Goal: Find specific page/section: Find specific page/section

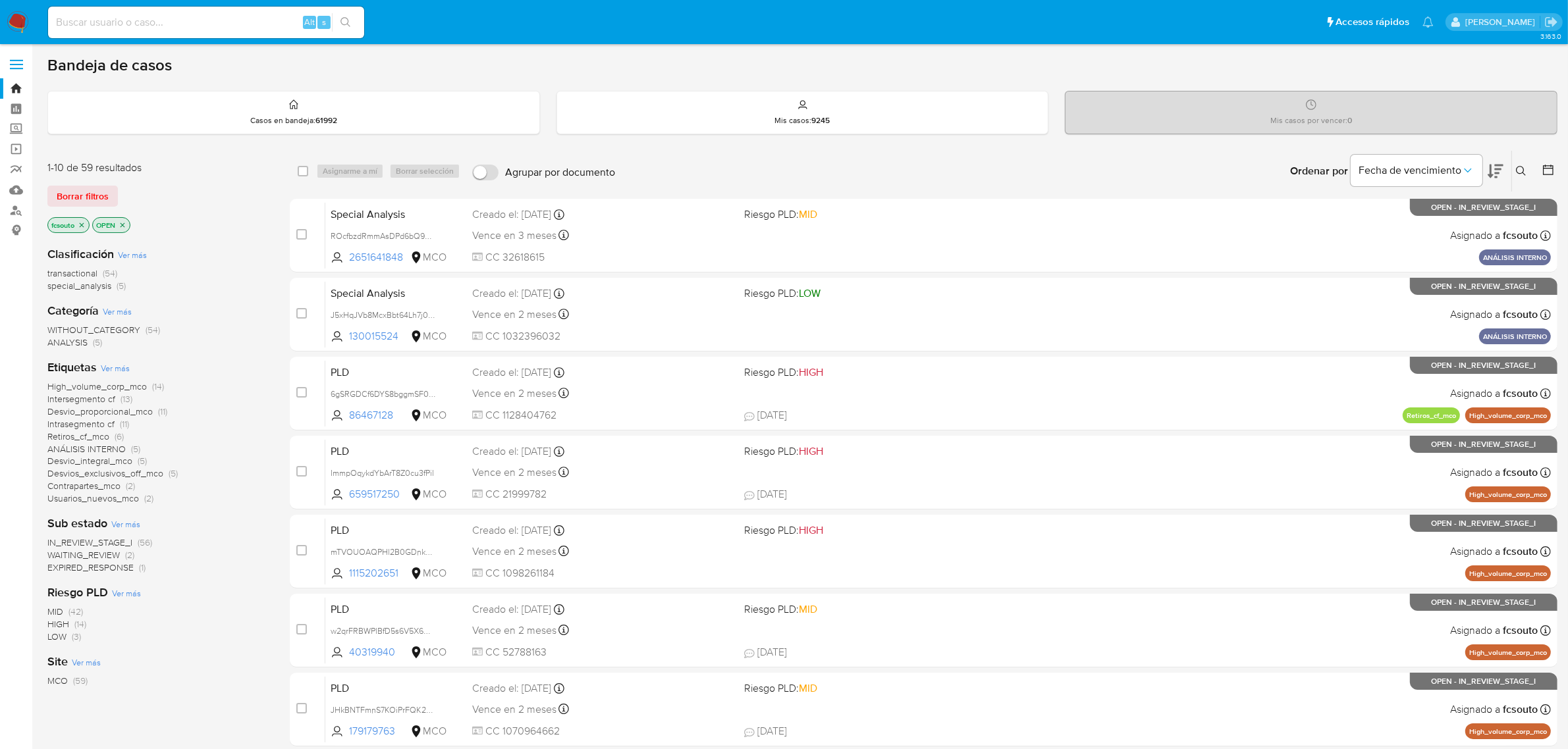
click at [12, 14] on img at bounding box center [17, 22] width 22 height 22
click at [106, 567] on span "EXPIRED_RESPONSE" at bounding box center [90, 567] width 86 height 13
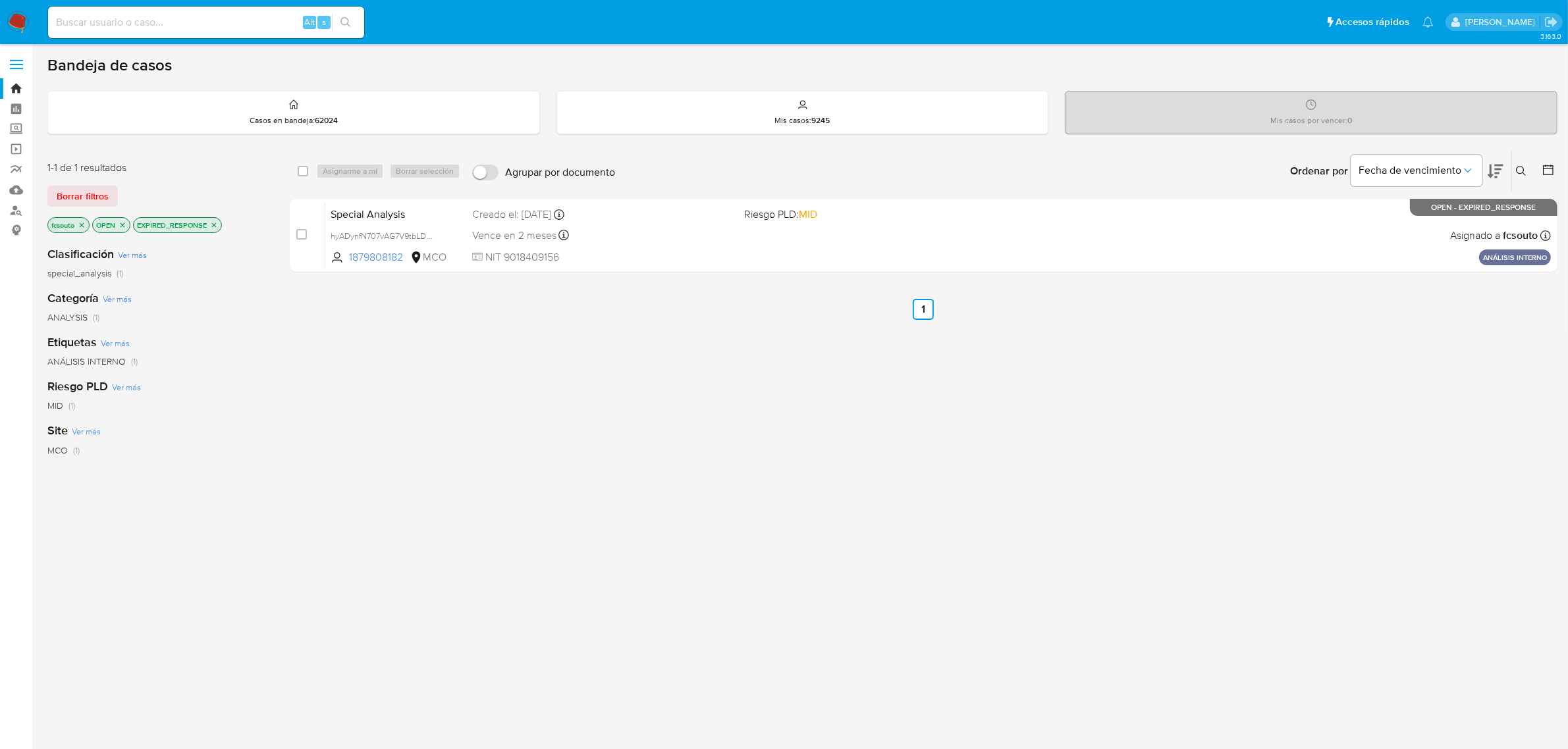
click at [218, 225] on icon "close-filter" at bounding box center [214, 224] width 8 height 8
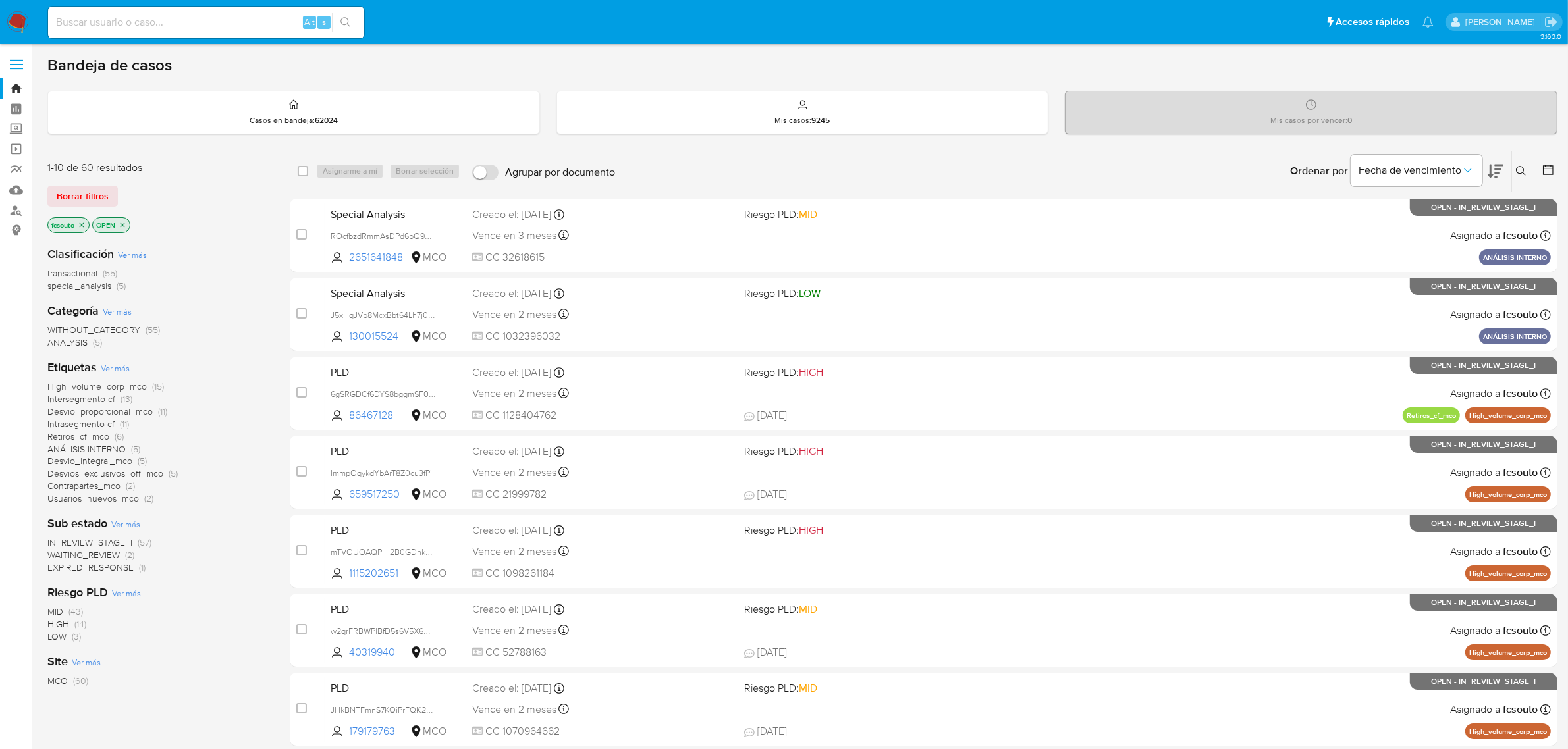
click at [90, 543] on span "IN_REVIEW_STAGE_I" at bounding box center [89, 542] width 85 height 13
click at [1492, 168] on icon at bounding box center [1496, 171] width 16 height 16
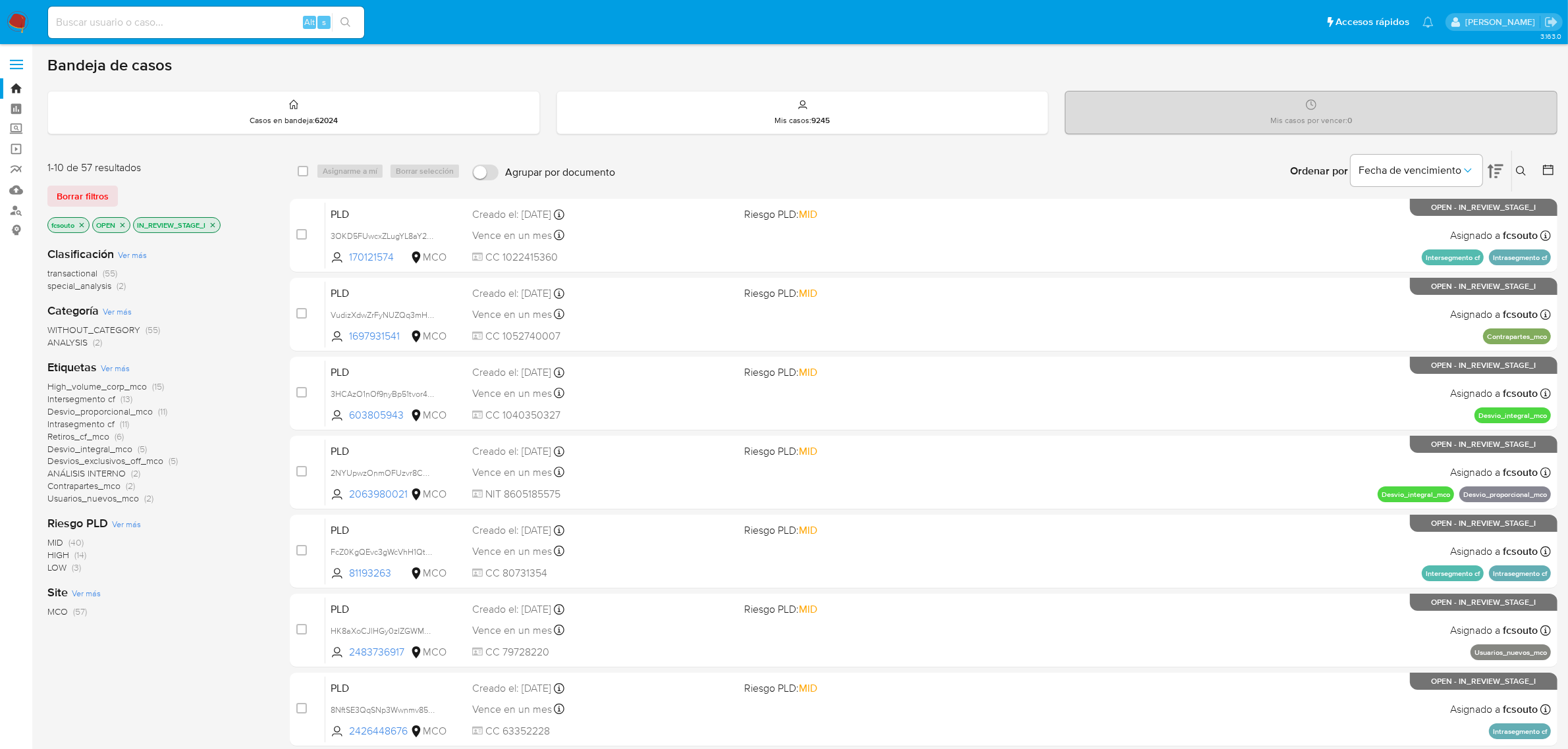
click at [215, 224] on icon "close-filter" at bounding box center [213, 224] width 4 height 4
click at [84, 225] on icon "close-filter" at bounding box center [81, 224] width 4 height 4
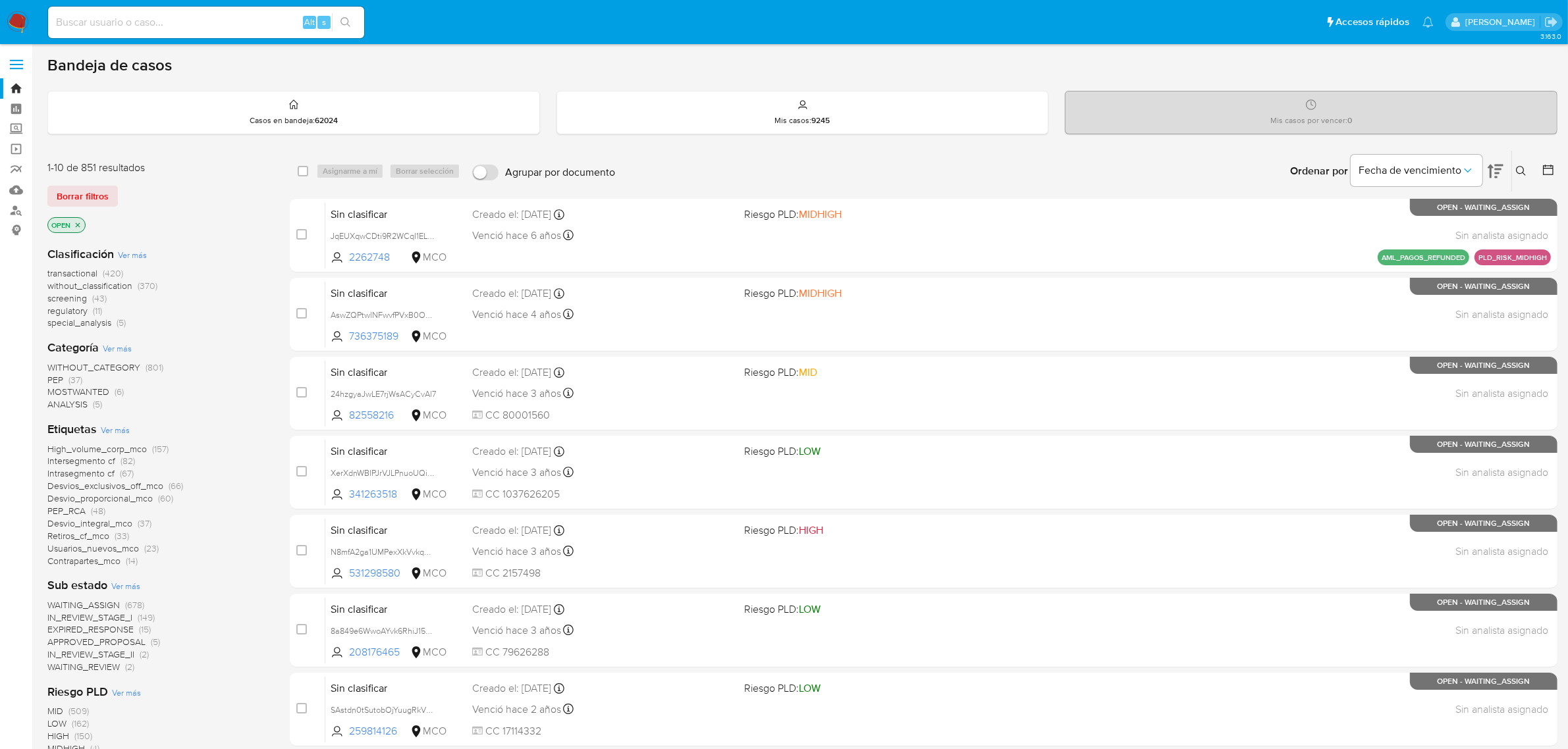
click at [74, 323] on span "special_analysis" at bounding box center [79, 322] width 64 height 13
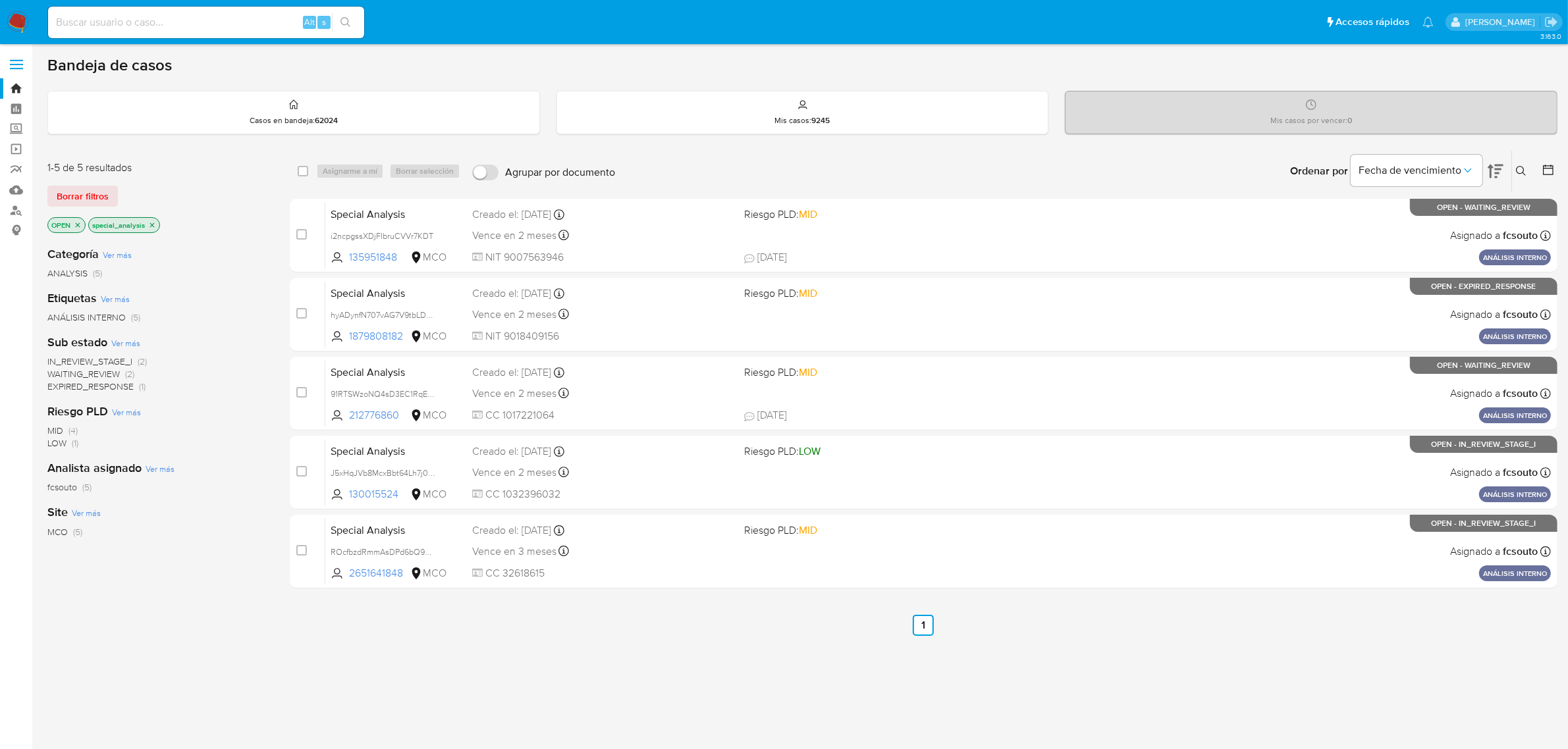
click at [155, 223] on icon "close-filter" at bounding box center [151, 224] width 8 height 8
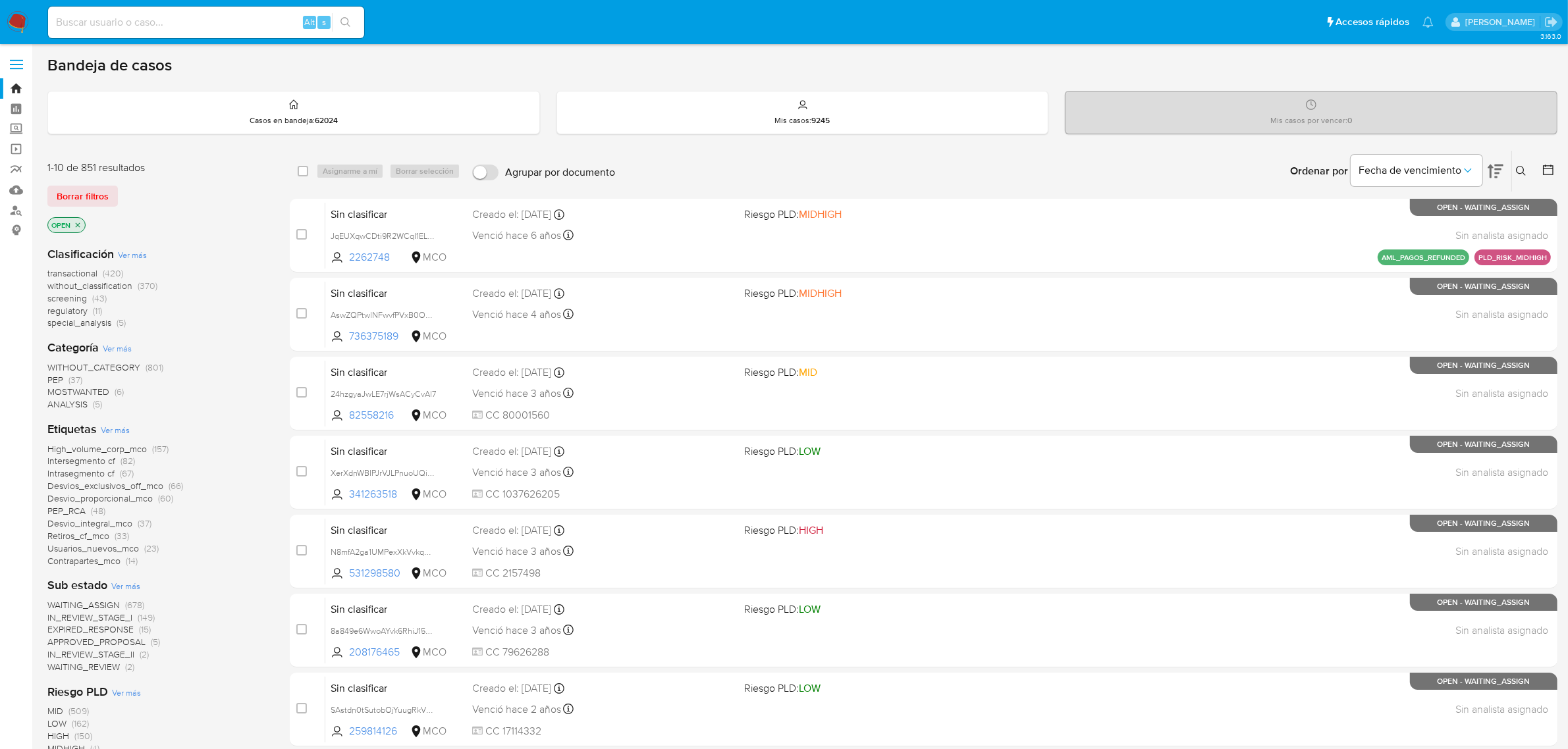
click at [70, 310] on span "regulatory" at bounding box center [67, 310] width 40 height 13
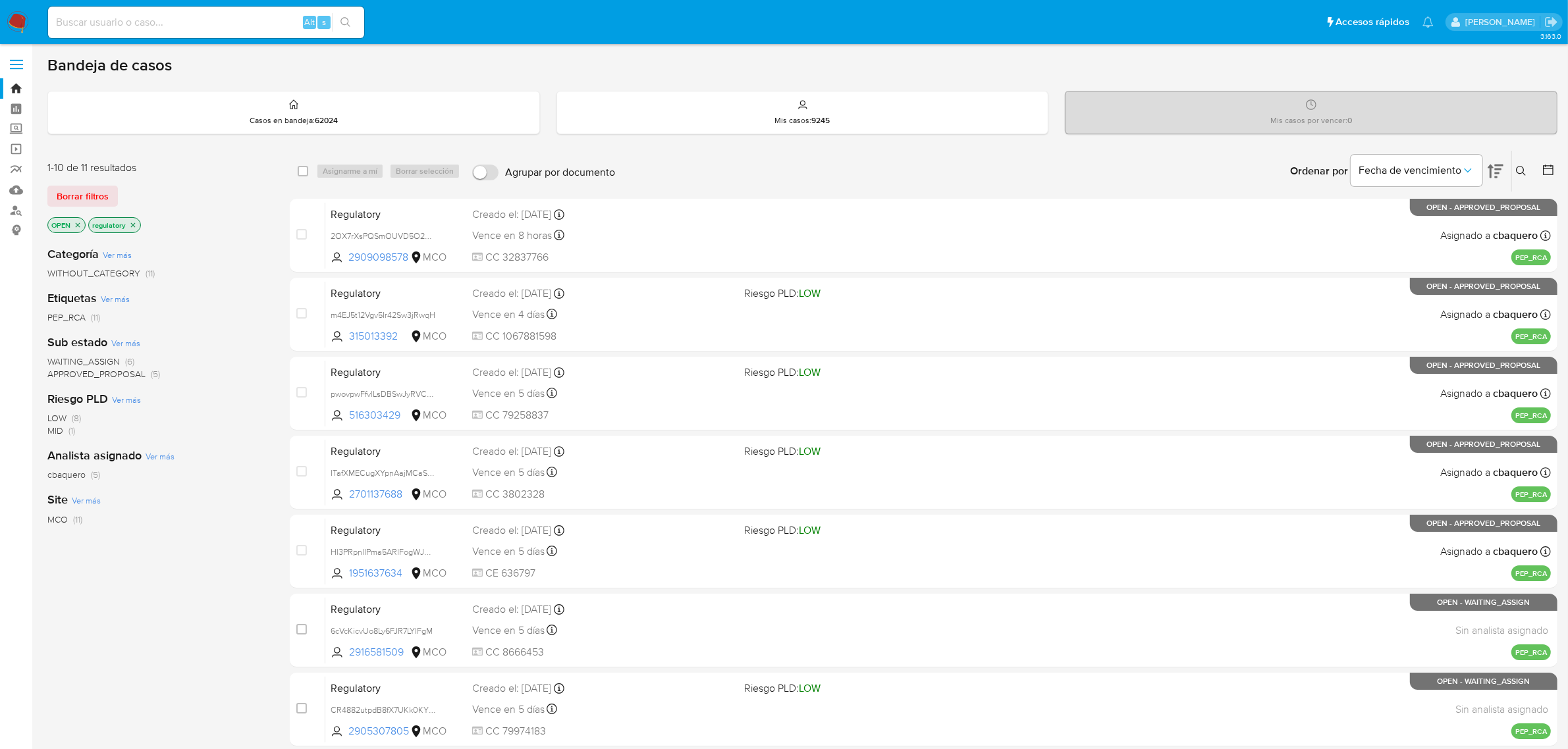
click at [134, 223] on icon "close-filter" at bounding box center [133, 224] width 8 height 8
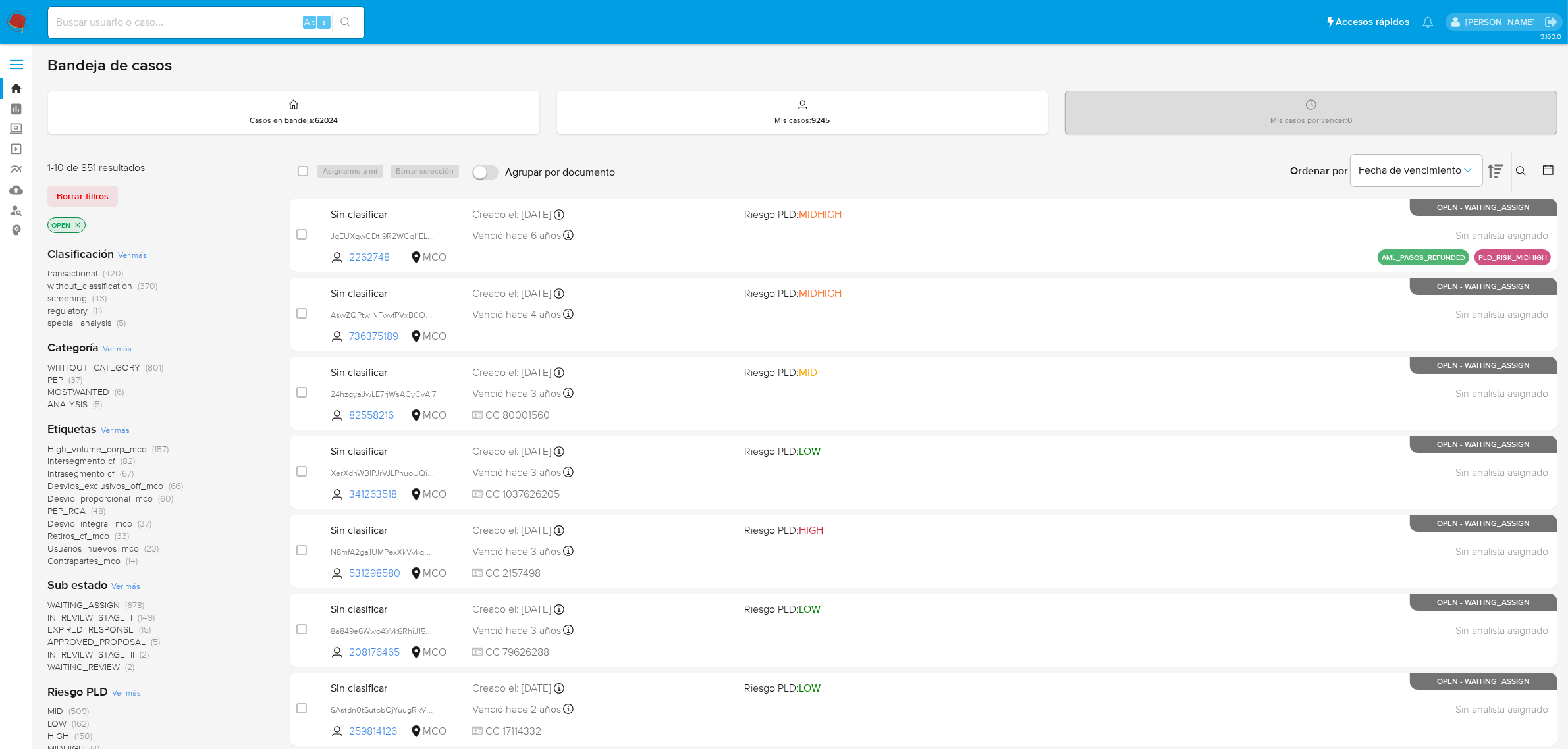
click at [75, 300] on span "screening" at bounding box center [67, 297] width 39 height 13
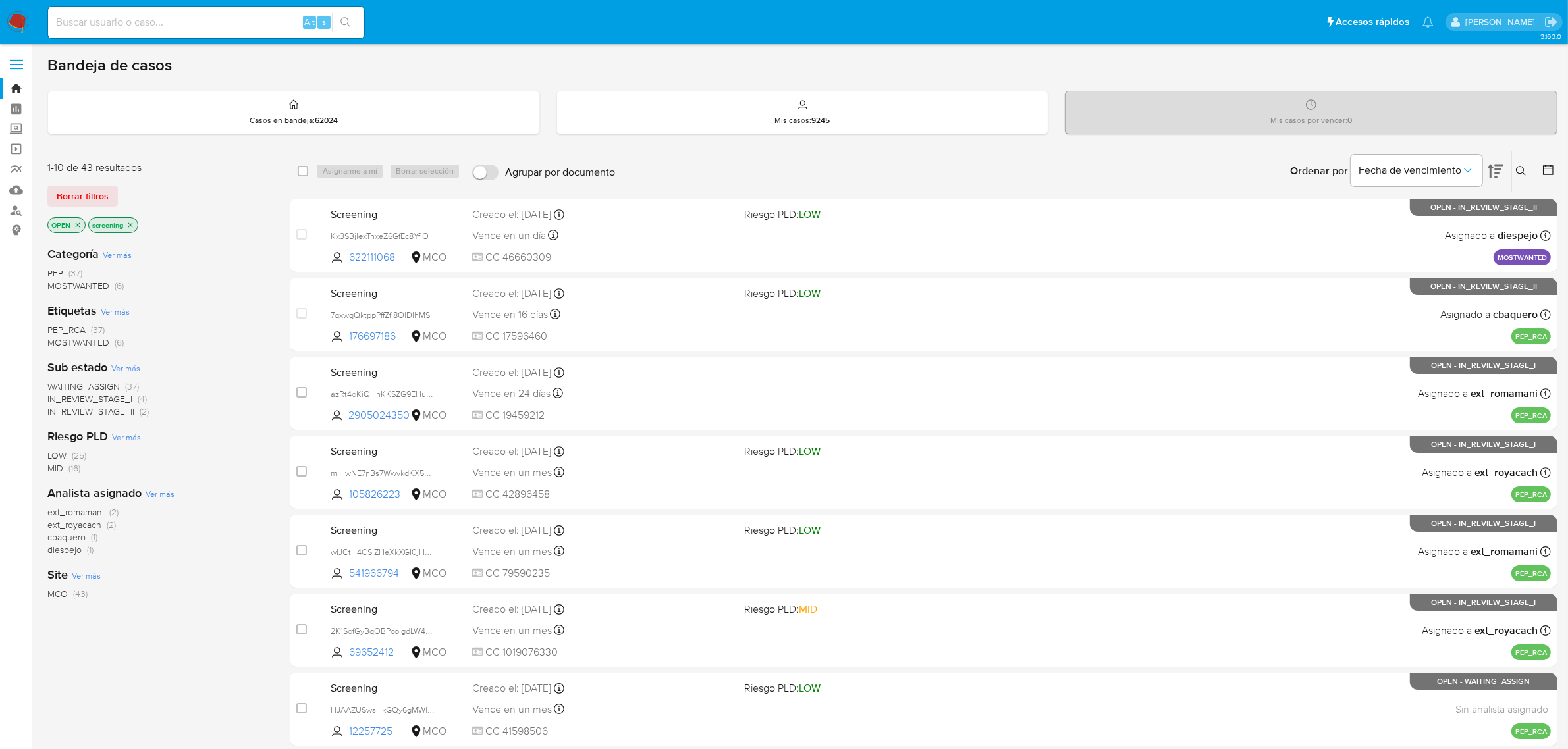
click at [133, 223] on icon "close-filter" at bounding box center [130, 224] width 4 height 4
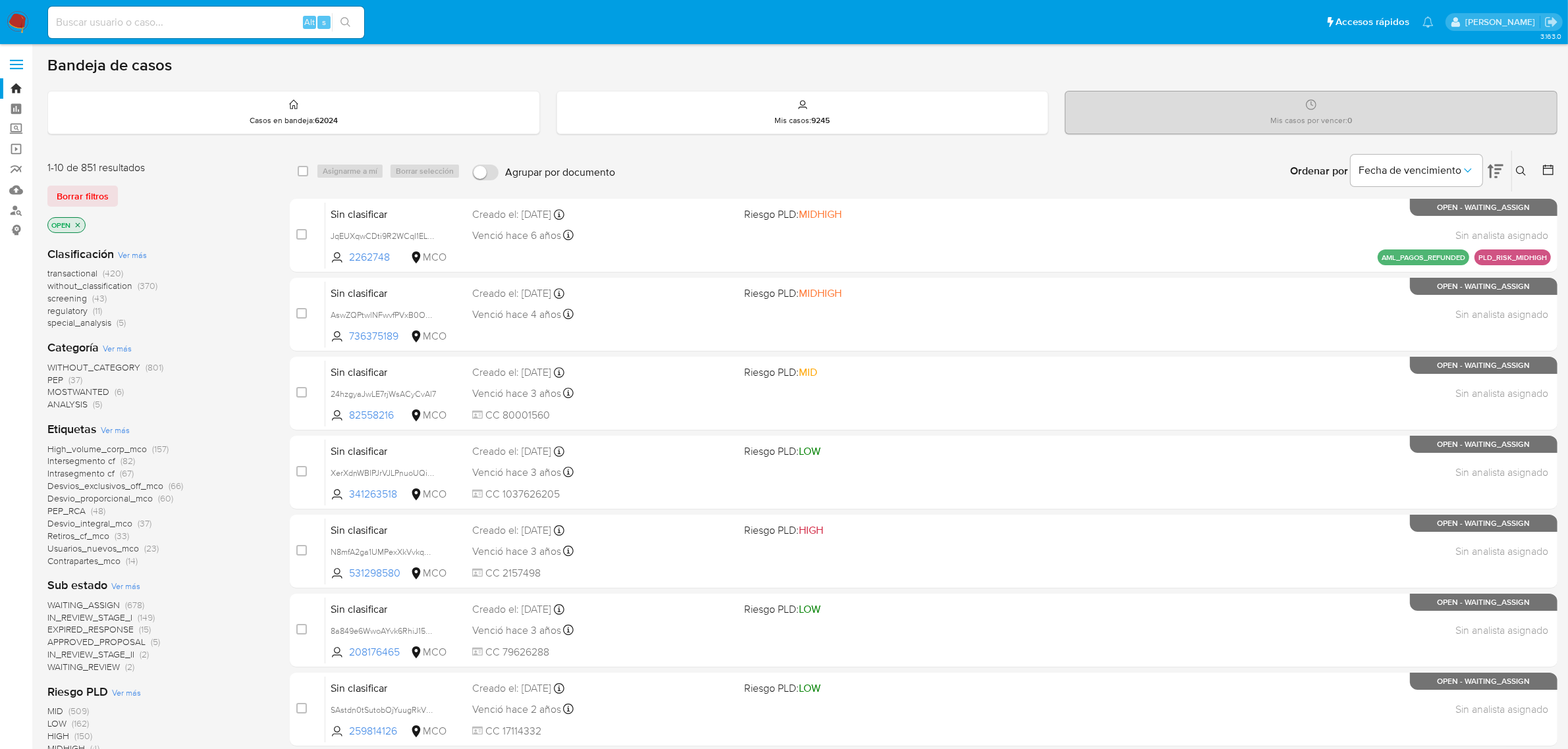
click at [74, 223] on icon "close-filter" at bounding box center [78, 224] width 8 height 8
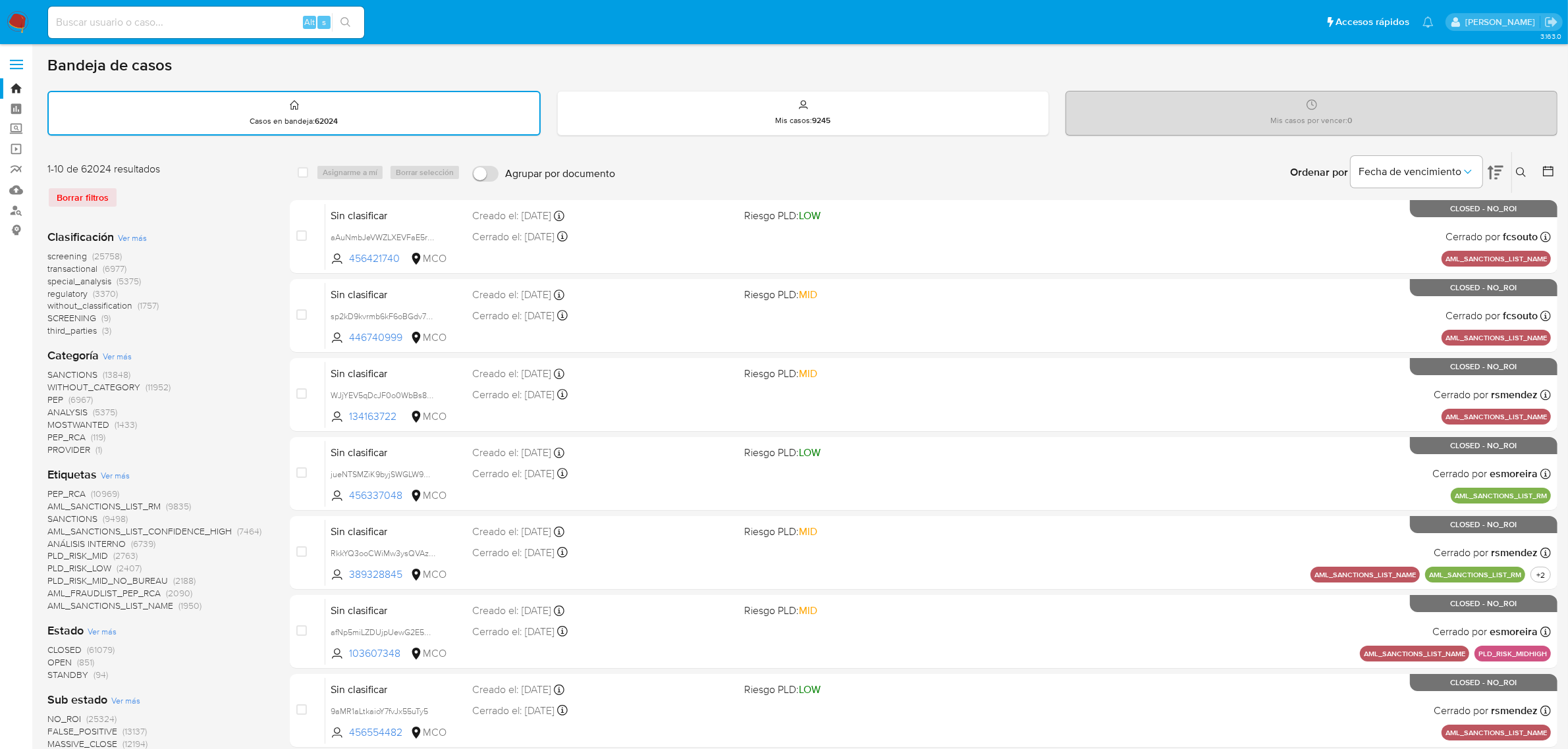
click at [64, 673] on span "STANDBY" at bounding box center [68, 674] width 41 height 13
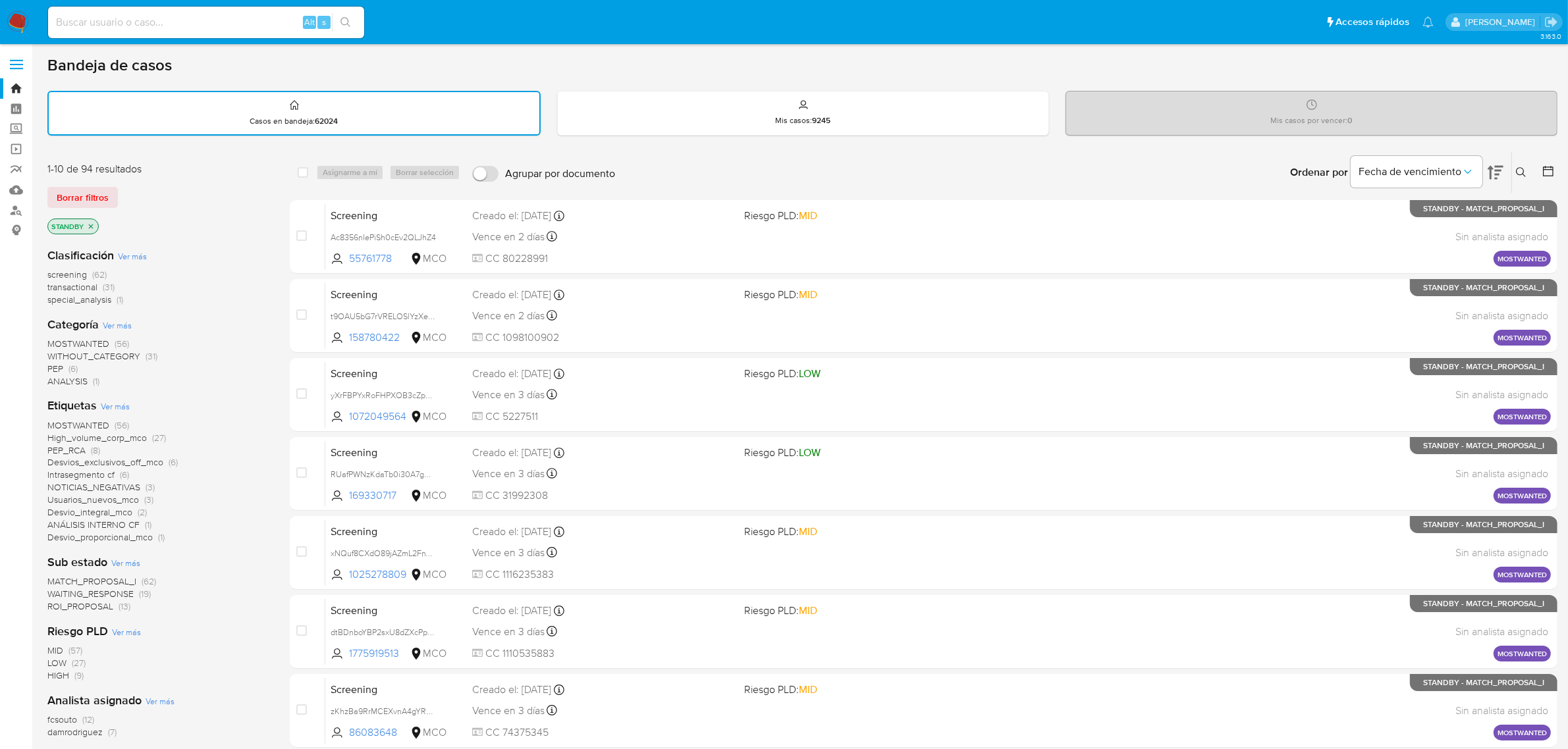
click at [90, 226] on icon "close-filter" at bounding box center [91, 225] width 4 height 4
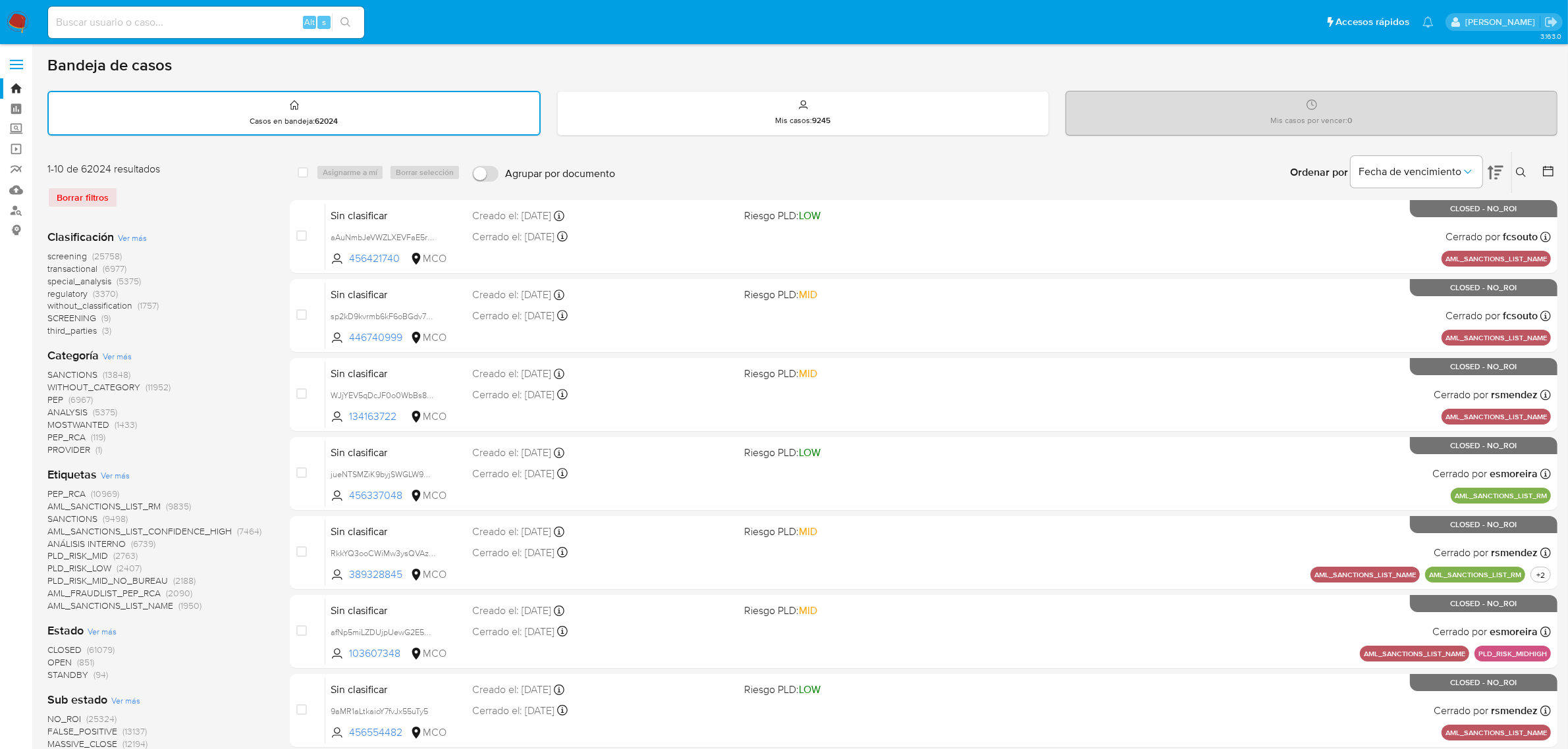
click at [62, 660] on span "OPEN" at bounding box center [59, 662] width 24 height 13
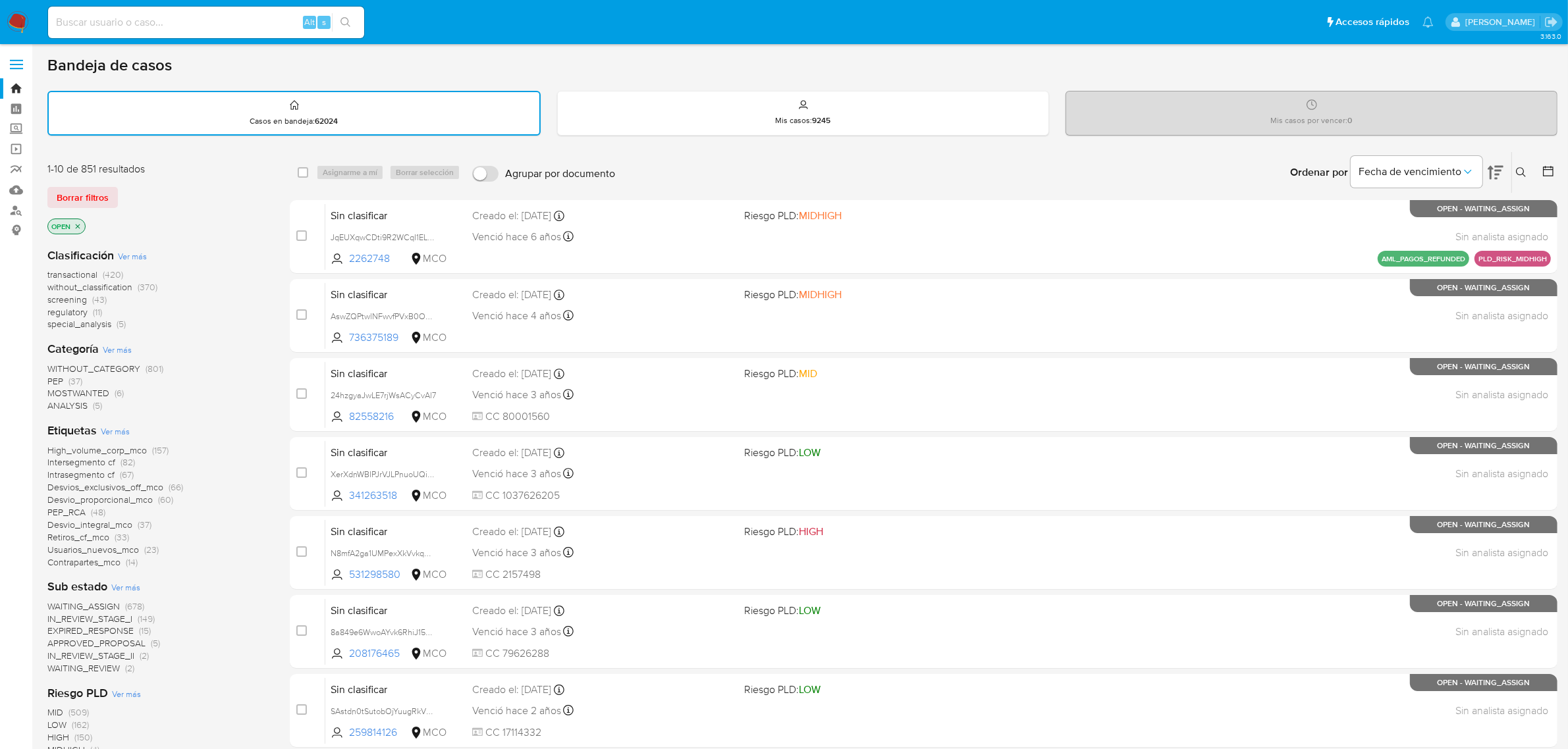
click at [70, 297] on span "screening" at bounding box center [67, 299] width 39 height 13
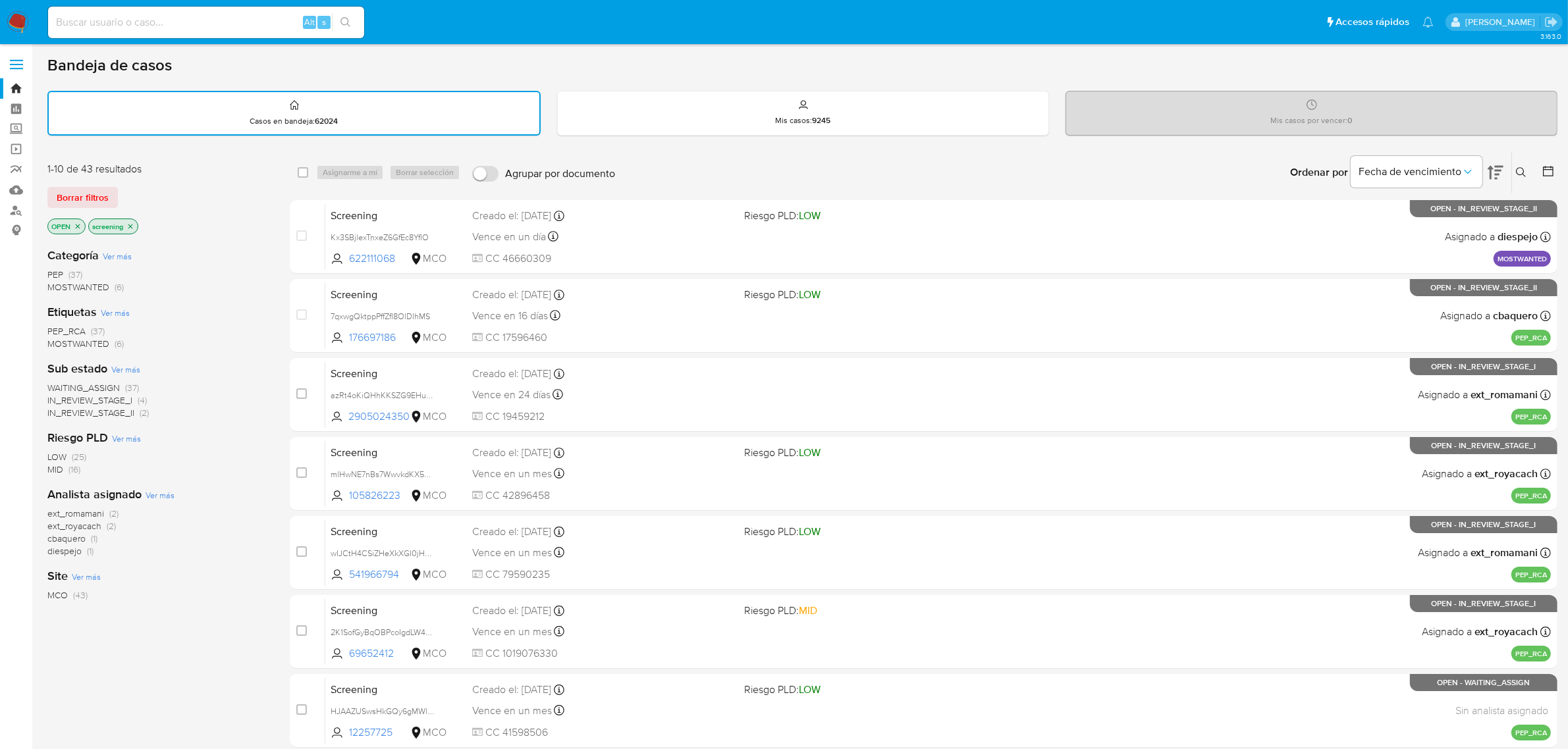
click at [1496, 166] on icon at bounding box center [1496, 173] width 16 height 14
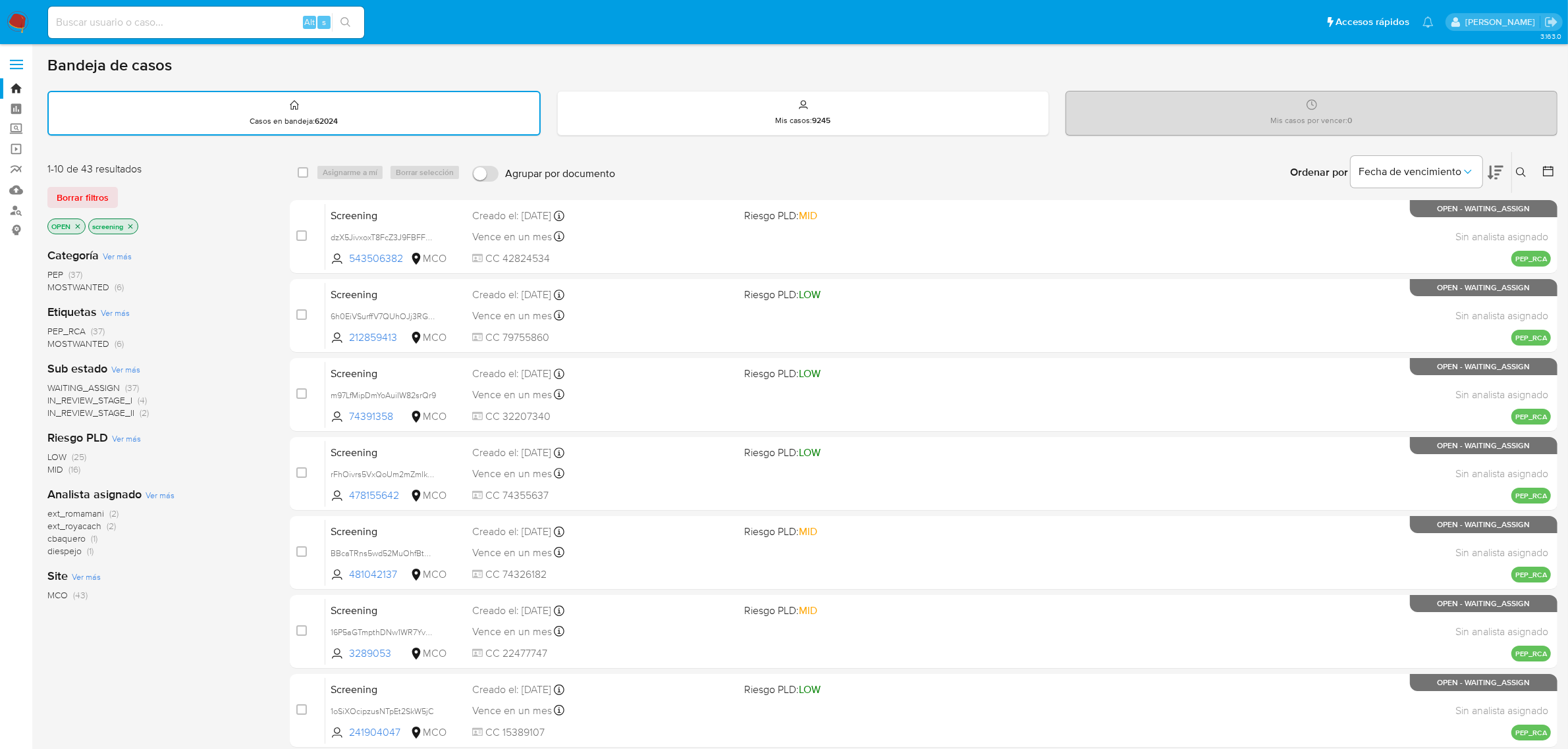
click at [1496, 166] on icon at bounding box center [1496, 173] width 16 height 14
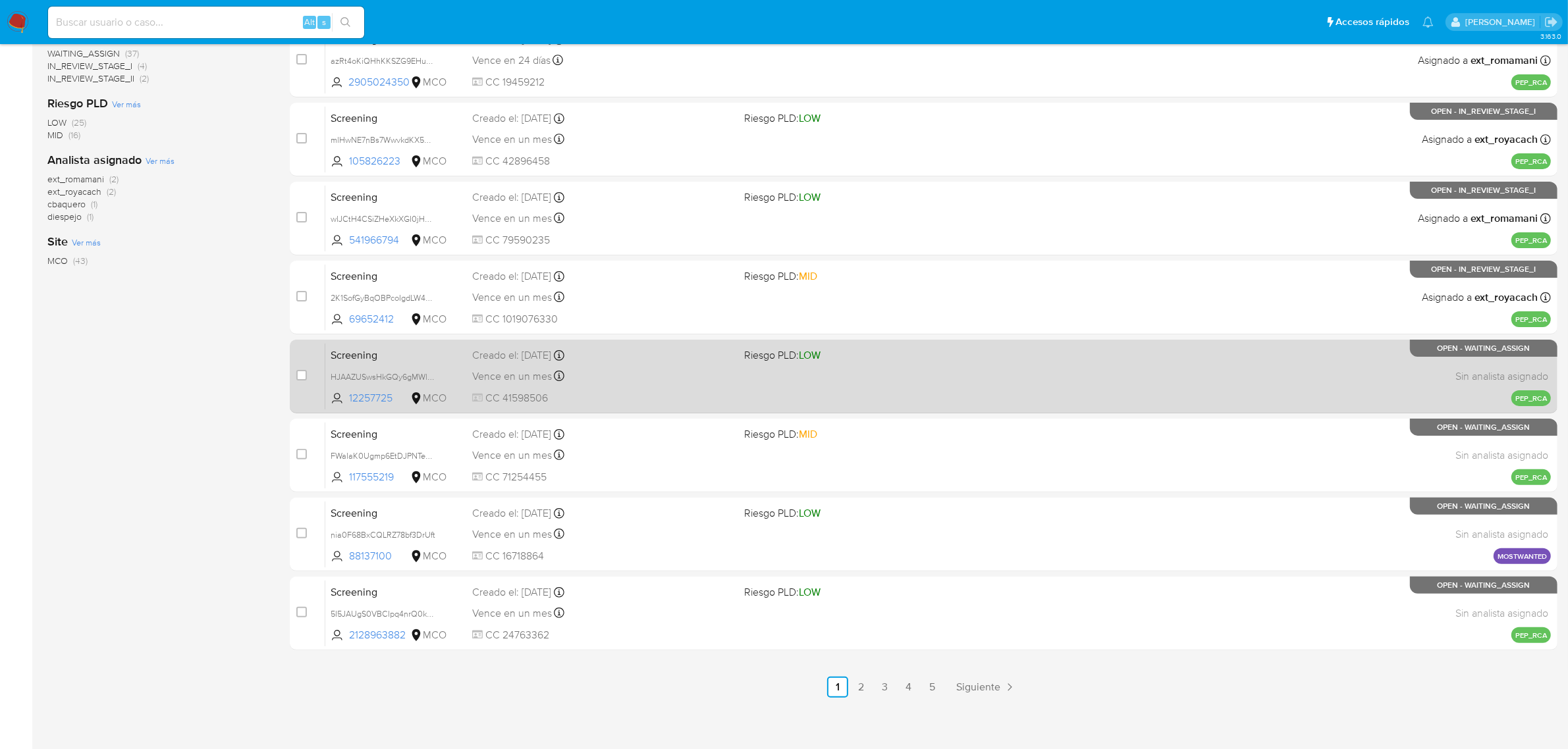
scroll to position [337, 0]
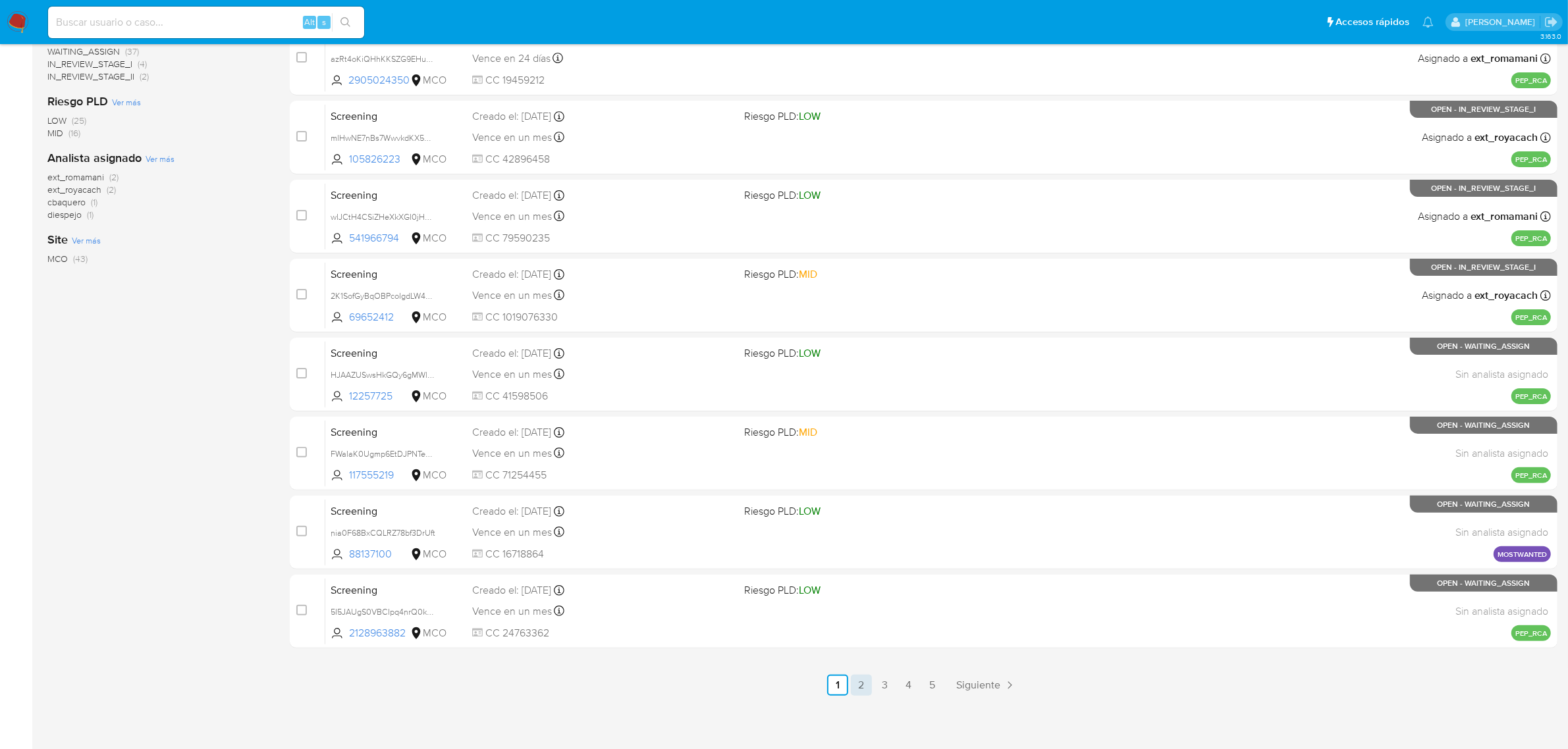
click at [860, 678] on link "2" at bounding box center [862, 686] width 21 height 21
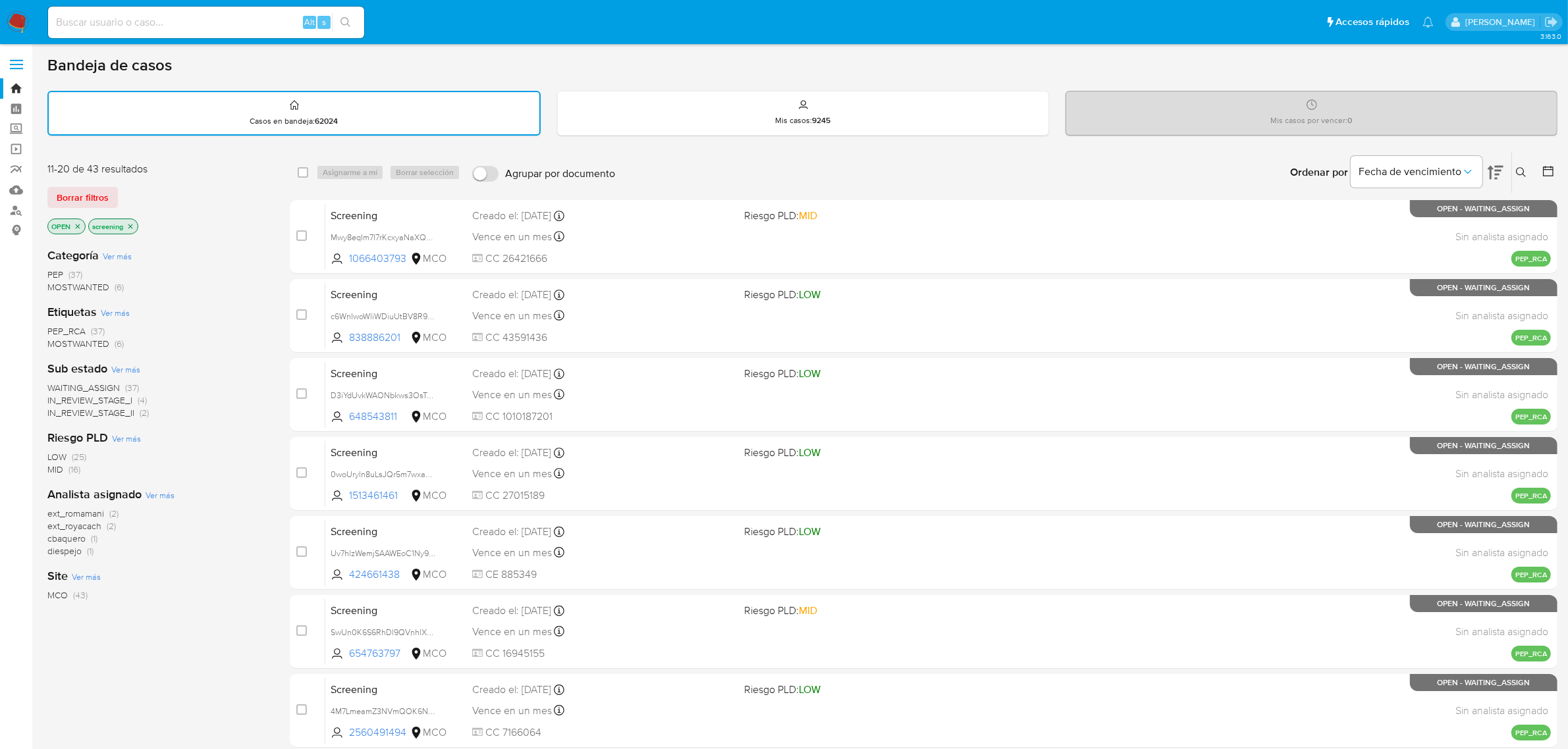
click at [129, 223] on icon "close-filter" at bounding box center [130, 226] width 8 height 8
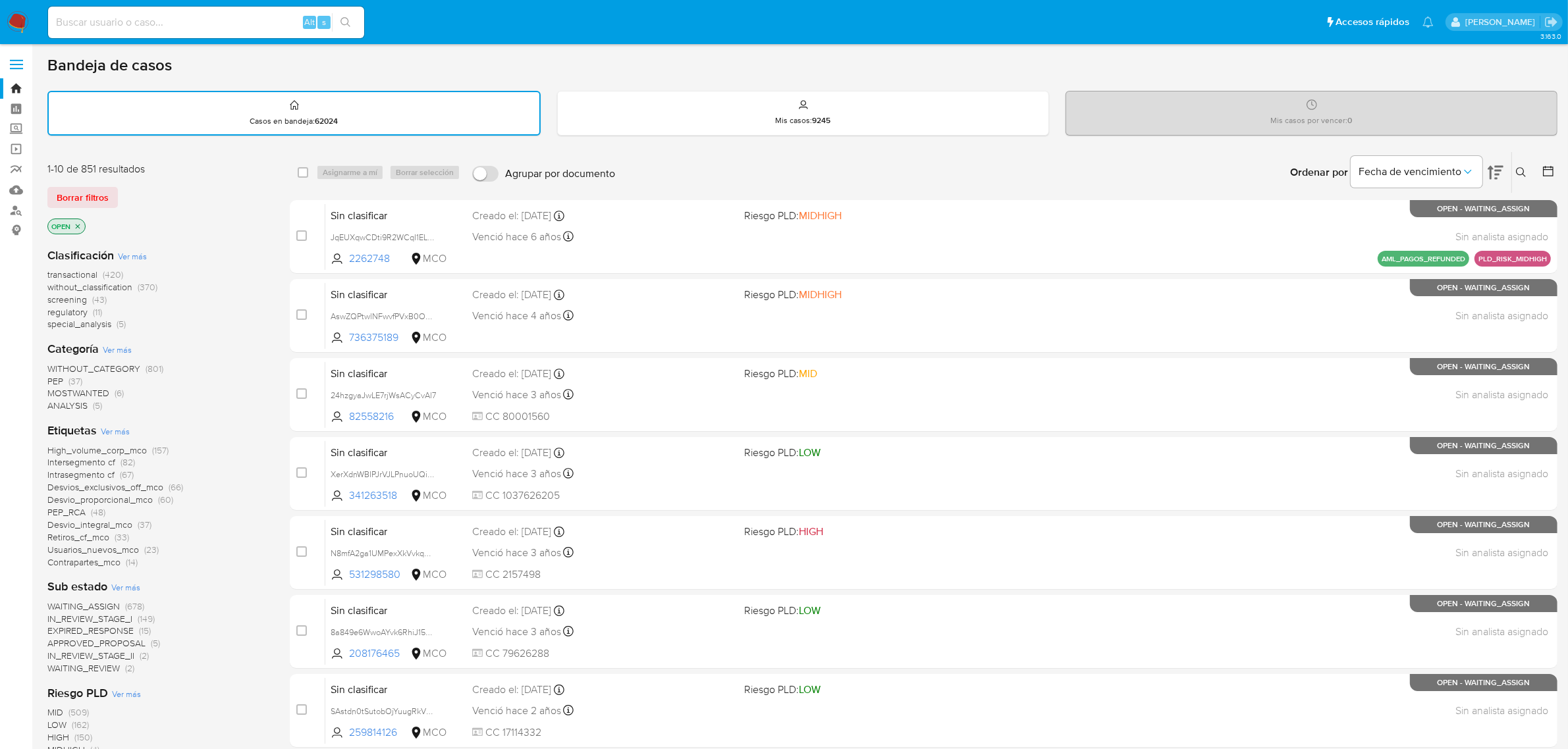
click at [79, 313] on span "regulatory" at bounding box center [67, 312] width 40 height 13
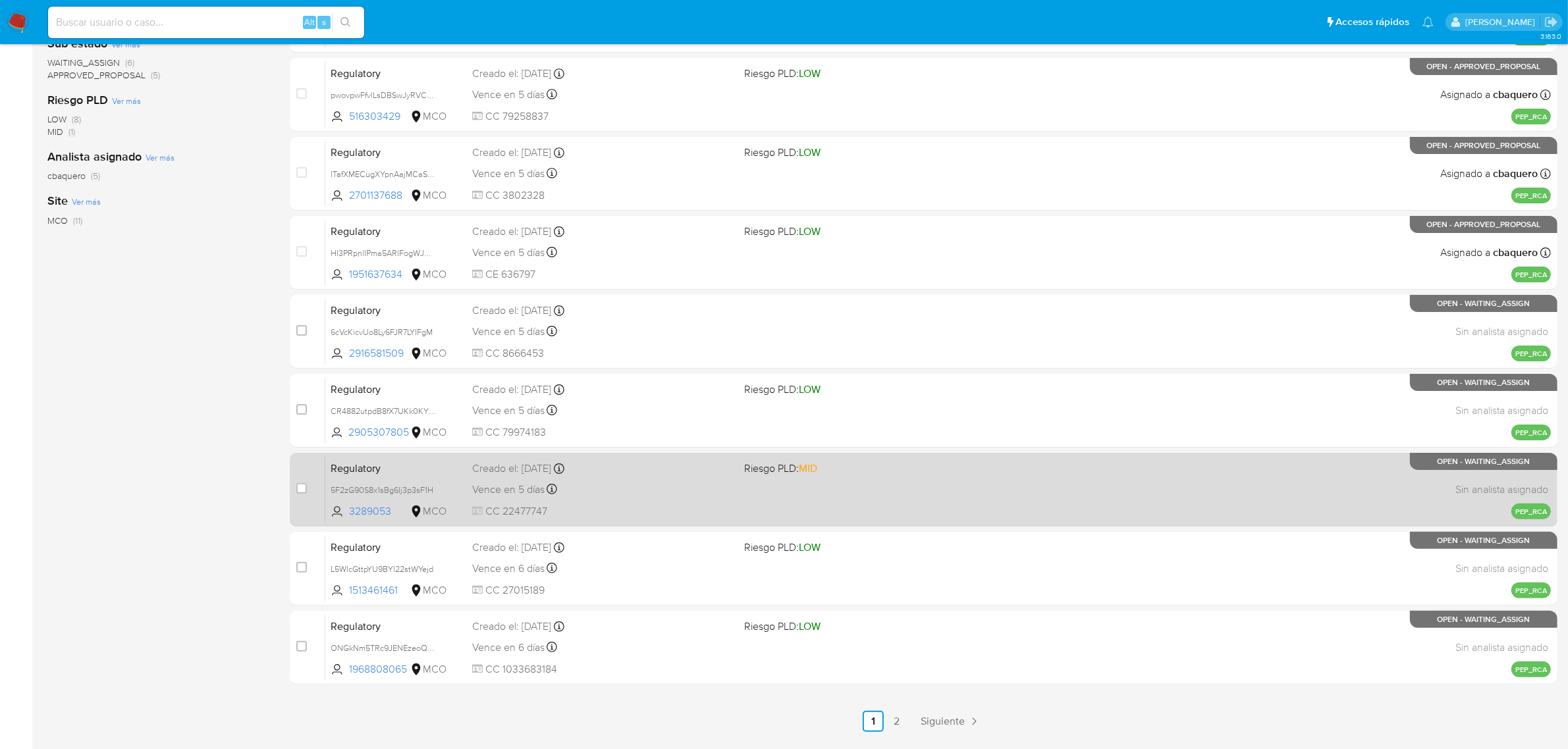
scroll to position [330, 0]
